Goal: Register for event/course

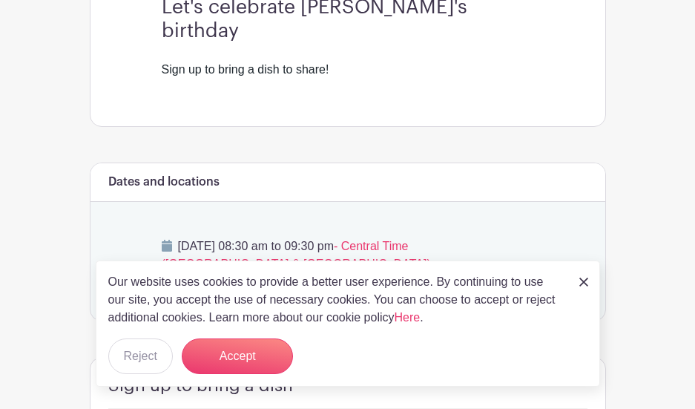
scroll to position [445, 0]
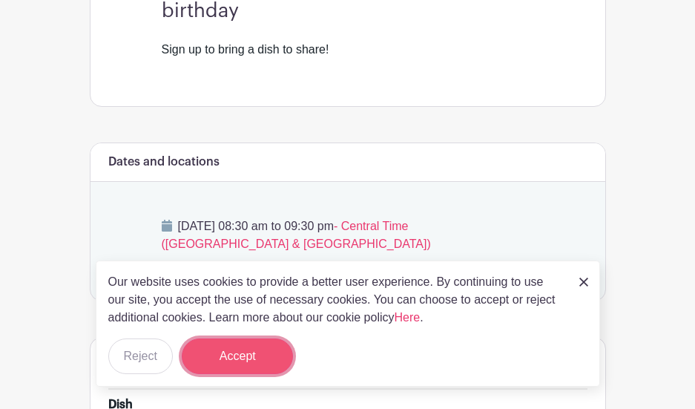
click at [218, 354] on button "Accept" at bounding box center [237, 356] width 111 height 36
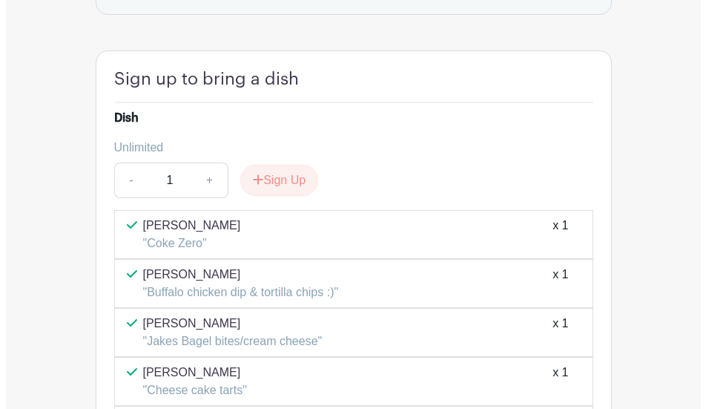
scroll to position [729, 0]
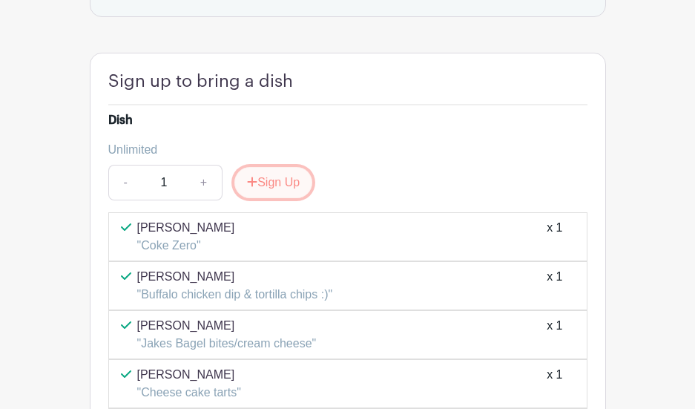
click at [273, 167] on button "Sign Up" at bounding box center [273, 182] width 78 height 31
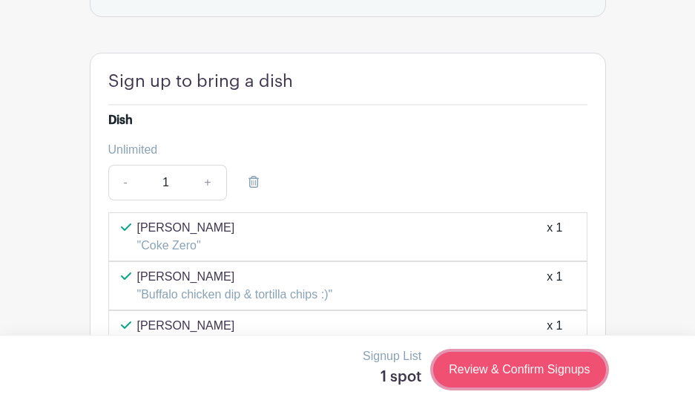
click at [527, 362] on link "Review & Confirm Signups" at bounding box center [519, 370] width 172 height 36
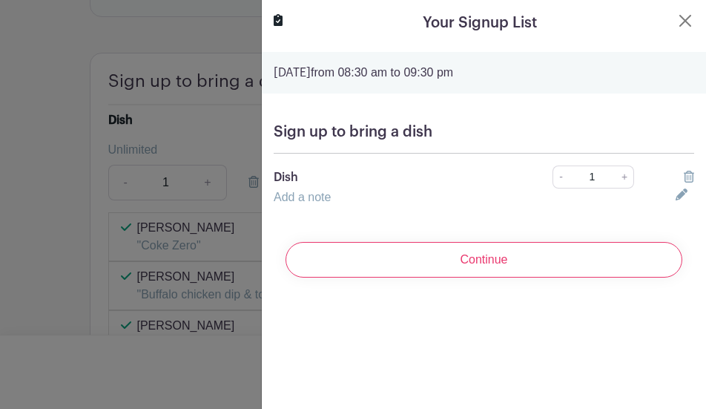
click at [322, 197] on link "Add a note" at bounding box center [302, 197] width 57 height 13
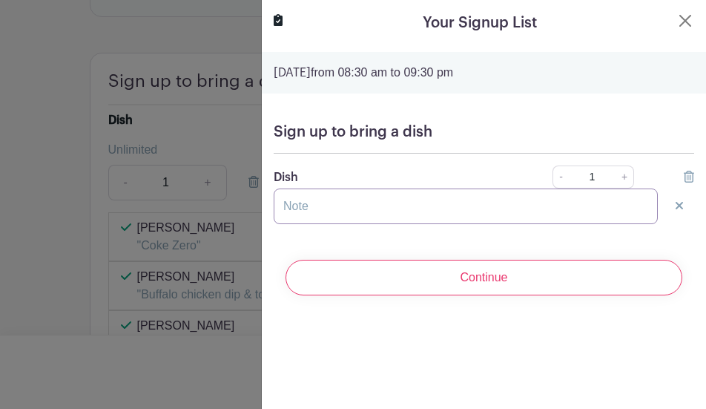
click at [324, 205] on input "text" at bounding box center [466, 206] width 384 height 36
type input "f"
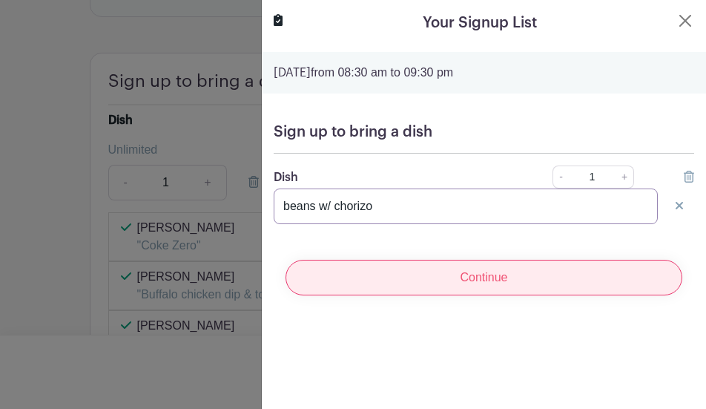
type input "beans w/ chorizo"
click at [448, 284] on input "Continue" at bounding box center [484, 278] width 397 height 36
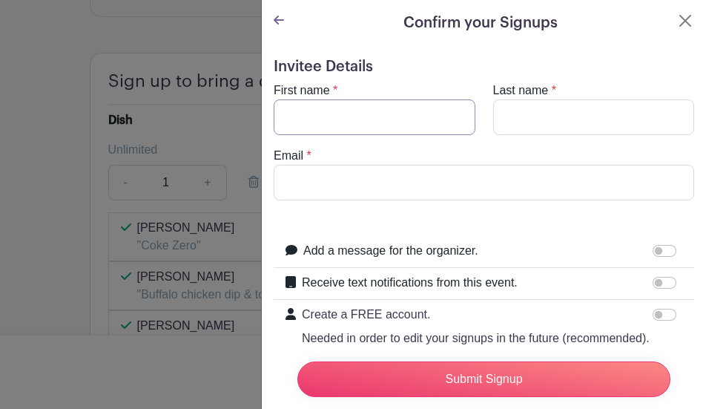
click at [355, 122] on input "First name" at bounding box center [375, 117] width 202 height 36
type input "[PERSON_NAME]"
click at [367, 203] on form "Invitee Details First name * [PERSON_NAME] Last name * [PERSON_NAME] Email * Ad…" at bounding box center [484, 253] width 420 height 390
click at [371, 183] on input "Email" at bounding box center [484, 183] width 420 height 36
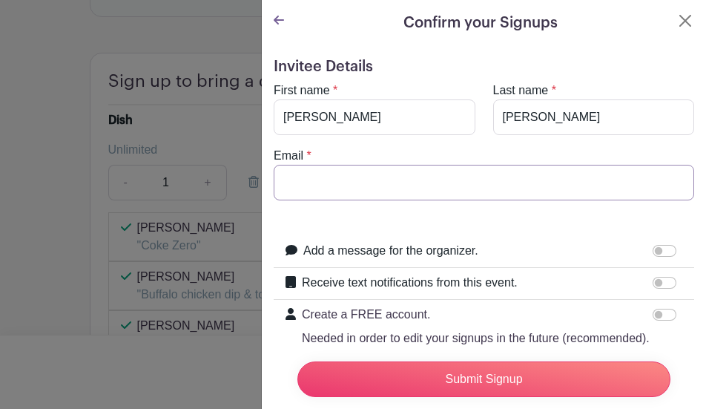
type input "[EMAIL_ADDRESS][DOMAIN_NAME]"
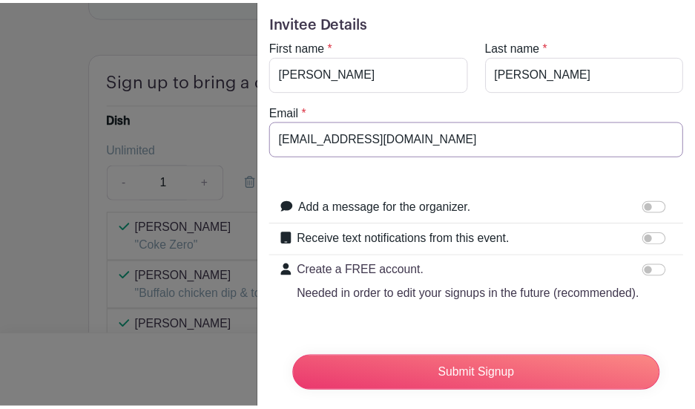
scroll to position [92, 0]
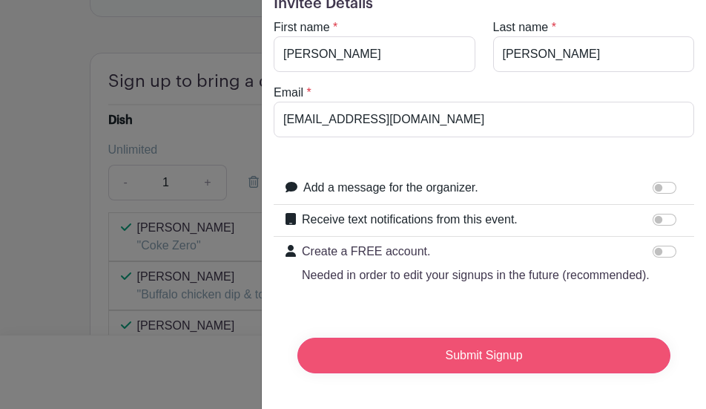
click at [458, 350] on input "Submit Signup" at bounding box center [483, 355] width 373 height 36
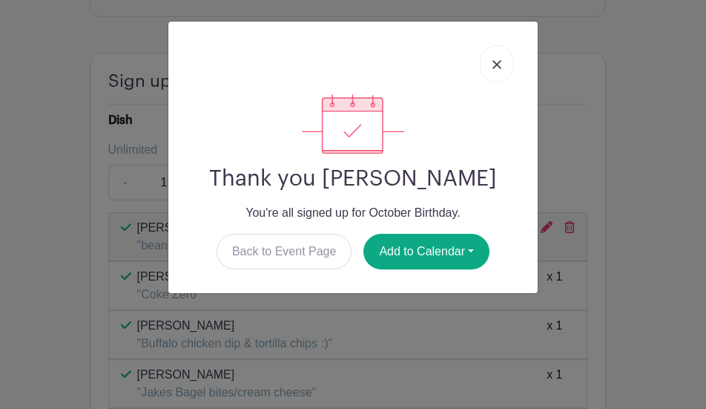
click at [487, 62] on link at bounding box center [497, 63] width 34 height 37
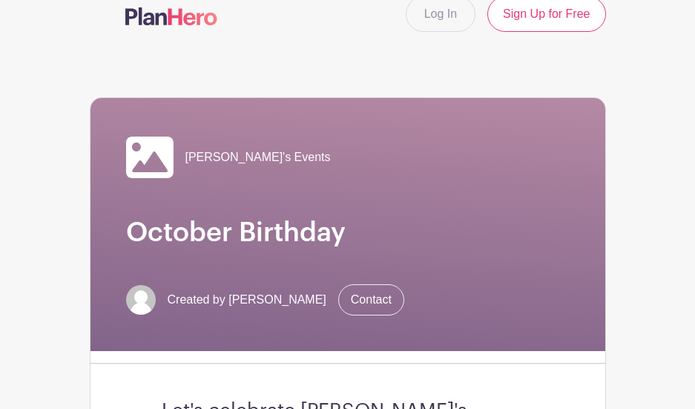
scroll to position [0, 0]
